Goal: Obtain resource: Obtain resource

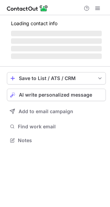
scroll to position [139, 110]
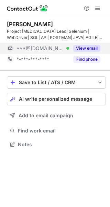
click at [91, 45] on button "View email" at bounding box center [86, 48] width 27 height 7
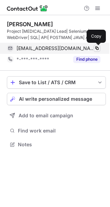
click at [99, 50] on span at bounding box center [97, 48] width 6 height 6
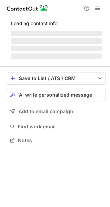
scroll to position [139, 110]
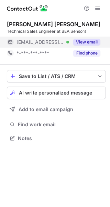
click at [82, 45] on button "View email" at bounding box center [86, 42] width 27 height 7
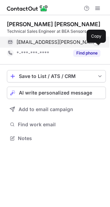
click at [98, 45] on span at bounding box center [97, 42] width 6 height 6
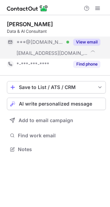
scroll to position [144, 110]
click at [85, 41] on button "View email" at bounding box center [86, 42] width 27 height 7
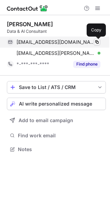
click at [95, 42] on span at bounding box center [97, 42] width 6 height 6
click at [97, 44] on span at bounding box center [97, 42] width 6 height 6
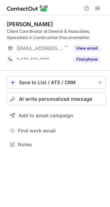
scroll to position [139, 110]
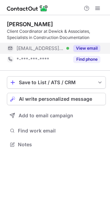
click at [86, 45] on button "View email" at bounding box center [86, 48] width 27 height 7
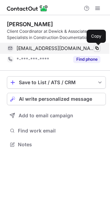
click at [96, 50] on span at bounding box center [97, 48] width 6 height 6
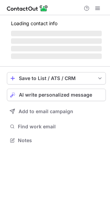
scroll to position [139, 110]
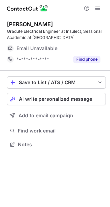
scroll to position [139, 110]
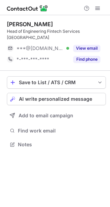
scroll to position [139, 110]
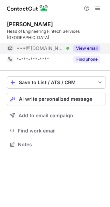
click at [82, 46] on button "View email" at bounding box center [86, 48] width 27 height 7
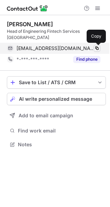
click at [95, 49] on span at bounding box center [97, 48] width 6 height 6
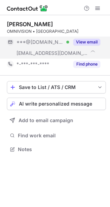
scroll to position [150, 110]
click at [90, 44] on div "View email" at bounding box center [84, 42] width 31 height 11
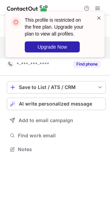
click at [101, 17] on span at bounding box center [99, 17] width 6 height 7
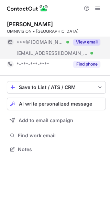
click at [98, 6] on div "This profile is restricted on the free plan. Upgrade your plan to view all prof…" at bounding box center [55, 12] width 110 height 14
click at [96, 11] on span at bounding box center [98, 9] width 6 height 6
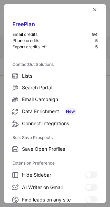
scroll to position [80, 0]
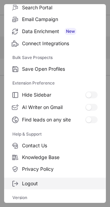
click at [32, 187] on label "Logout" at bounding box center [55, 183] width 102 height 12
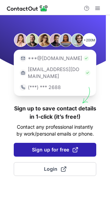
click at [54, 151] on span "Sign up for free" at bounding box center [55, 149] width 46 height 7
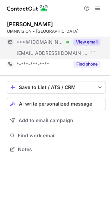
scroll to position [150, 110]
click at [89, 43] on div "View email" at bounding box center [84, 42] width 31 height 11
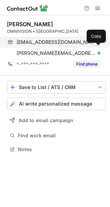
click at [97, 45] on span at bounding box center [97, 42] width 6 height 6
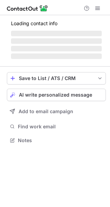
scroll to position [150, 110]
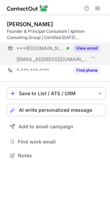
click at [87, 46] on button "View email" at bounding box center [86, 48] width 27 height 7
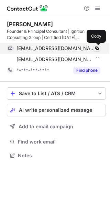
click at [97, 48] on span at bounding box center [97, 48] width 6 height 6
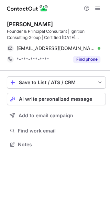
scroll to position [139, 110]
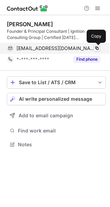
click at [97, 48] on span at bounding box center [97, 48] width 6 height 6
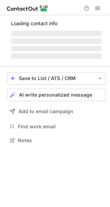
scroll to position [139, 110]
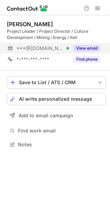
click at [80, 46] on button "View email" at bounding box center [86, 48] width 27 height 7
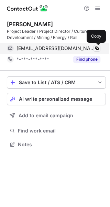
click at [97, 49] on span at bounding box center [97, 48] width 6 height 6
click at [98, 49] on span at bounding box center [97, 48] width 6 height 6
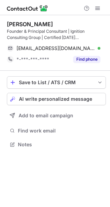
scroll to position [139, 110]
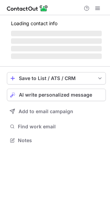
scroll to position [150, 110]
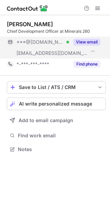
click at [85, 45] on button "View email" at bounding box center [86, 42] width 27 height 7
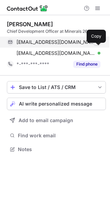
click at [97, 45] on span at bounding box center [97, 42] width 6 height 6
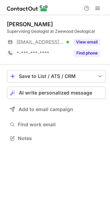
scroll to position [139, 110]
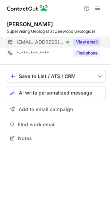
click at [90, 45] on button "View email" at bounding box center [86, 42] width 27 height 7
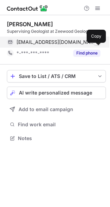
click at [99, 45] on span at bounding box center [97, 42] width 6 height 6
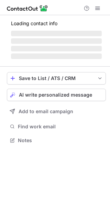
scroll to position [139, 110]
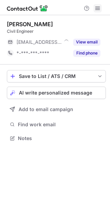
click at [96, 8] on span at bounding box center [98, 9] width 6 height 6
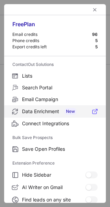
scroll to position [80, 0]
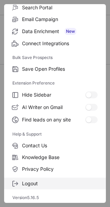
click at [24, 184] on span "Logout" at bounding box center [60, 183] width 76 height 6
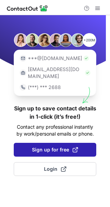
click at [45, 148] on span "Sign up for free" at bounding box center [55, 149] width 46 height 7
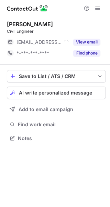
scroll to position [3, 3]
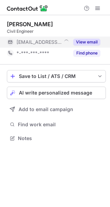
click at [90, 43] on button "View email" at bounding box center [86, 42] width 27 height 7
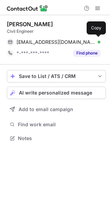
click at [90, 43] on span "[EMAIL_ADDRESS][DOMAIN_NAME]" at bounding box center [56, 42] width 79 height 6
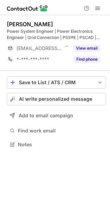
scroll to position [139, 110]
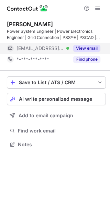
click at [87, 47] on button "View email" at bounding box center [86, 48] width 27 height 7
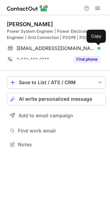
click at [96, 48] on span at bounding box center [97, 48] width 6 height 6
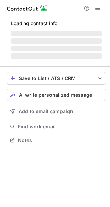
scroll to position [3, 3]
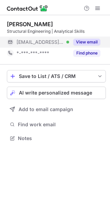
click at [89, 42] on button "View email" at bounding box center [86, 42] width 27 height 7
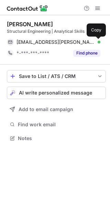
click at [98, 42] on span at bounding box center [97, 42] width 6 height 6
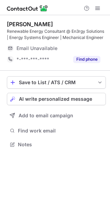
scroll to position [139, 110]
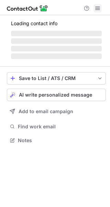
scroll to position [3, 3]
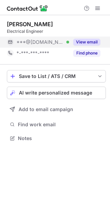
click at [84, 39] on button "View email" at bounding box center [86, 42] width 27 height 7
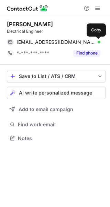
click at [100, 42] on button at bounding box center [97, 42] width 7 height 7
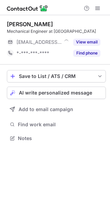
scroll to position [3, 3]
click at [89, 39] on button "View email" at bounding box center [86, 42] width 27 height 7
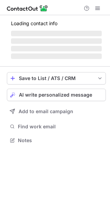
scroll to position [139, 110]
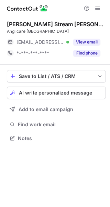
click at [86, 42] on button "View email" at bounding box center [86, 42] width 27 height 7
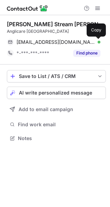
click at [96, 43] on span at bounding box center [97, 42] width 6 height 6
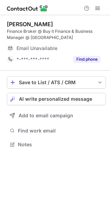
scroll to position [139, 110]
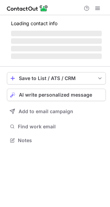
scroll to position [139, 110]
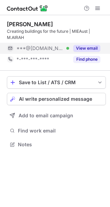
click at [84, 47] on button "View email" at bounding box center [86, 48] width 27 height 7
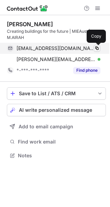
click at [95, 45] on span at bounding box center [97, 48] width 6 height 6
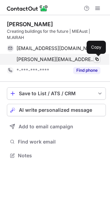
click at [96, 59] on span at bounding box center [97, 60] width 6 height 6
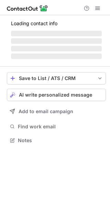
scroll to position [3, 3]
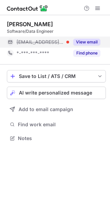
click at [89, 42] on button "View email" at bounding box center [86, 42] width 27 height 7
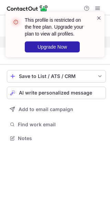
click at [96, 20] on span at bounding box center [99, 17] width 6 height 7
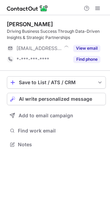
scroll to position [139, 110]
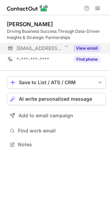
click at [81, 48] on button "View email" at bounding box center [86, 48] width 27 height 7
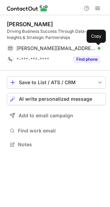
click at [95, 46] on span at bounding box center [97, 48] width 6 height 6
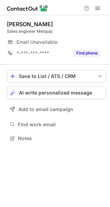
scroll to position [3, 3]
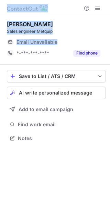
drag, startPoint x: 84, startPoint y: 38, endPoint x: -35, endPoint y: -27, distance: 135.4
click at [0, 0] on html "[PERSON_NAME] Sales engineer Metquip Email Unavailable Email address *-***-***-…" at bounding box center [55, 103] width 110 height 207
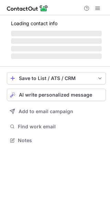
scroll to position [150, 110]
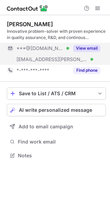
click at [85, 51] on button "View email" at bounding box center [86, 48] width 27 height 7
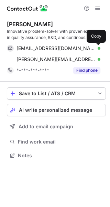
click at [98, 50] on span at bounding box center [97, 48] width 6 height 6
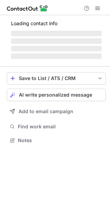
scroll to position [3, 3]
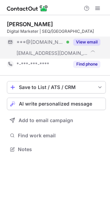
click at [89, 44] on div "View email" at bounding box center [84, 42] width 31 height 11
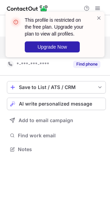
click at [95, 46] on div "This profile is restricted on the free plan. Upgrade your plan to view all prof…" at bounding box center [55, 37] width 110 height 65
click at [101, 18] on span at bounding box center [99, 17] width 6 height 7
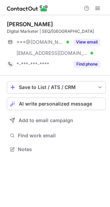
click at [98, 7] on div "This profile is restricted on the free plan. Upgrade your plan to view all prof…" at bounding box center [55, 41] width 110 height 72
click at [95, 9] on button at bounding box center [98, 8] width 8 height 8
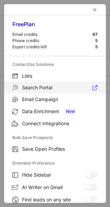
scroll to position [80, 0]
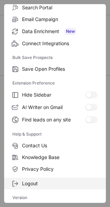
click at [36, 186] on label "Logout" at bounding box center [55, 183] width 102 height 12
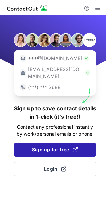
click at [64, 151] on span "Sign up for free" at bounding box center [55, 149] width 46 height 7
